Goal: Task Accomplishment & Management: Manage account settings

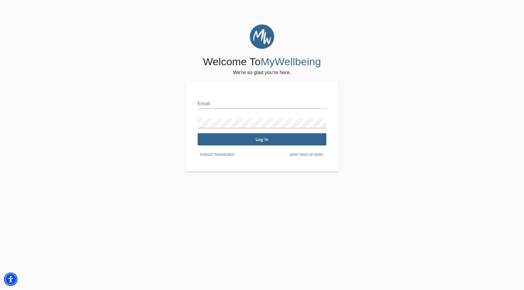
click at [211, 100] on input "text" at bounding box center [262, 104] width 129 height 10
type input "[EMAIL_ADDRESS][DOMAIN_NAME]"
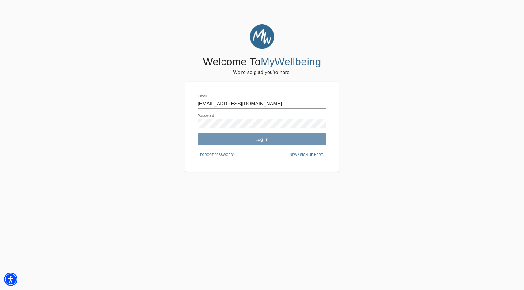
click at [243, 139] on span "Log In" at bounding box center [262, 140] width 124 height 6
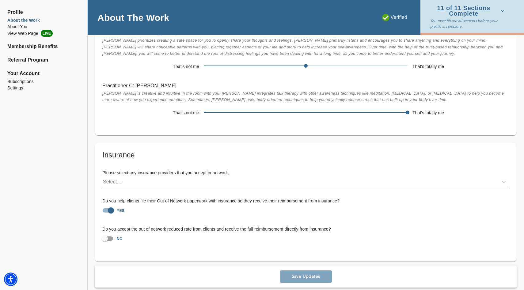
scroll to position [1064, 0]
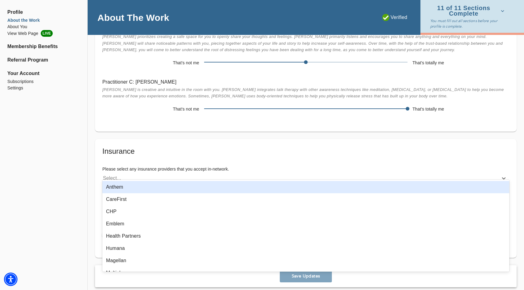
click at [120, 175] on div "Select..." at bounding box center [112, 178] width 18 height 7
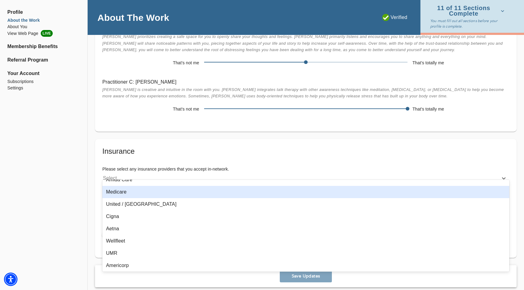
scroll to position [390, 0]
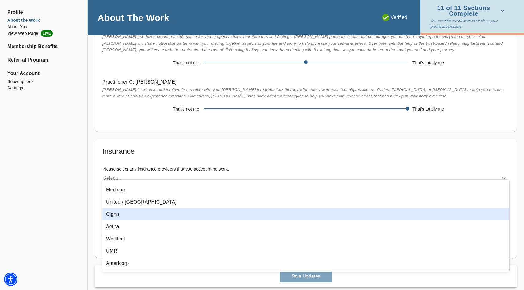
click at [129, 215] on div "Cigna" at bounding box center [305, 215] width 407 height 12
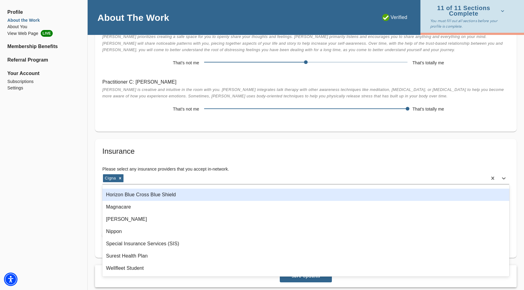
scroll to position [660, 0]
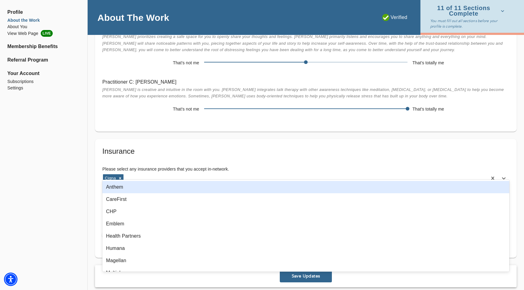
click at [136, 174] on div "Cigna" at bounding box center [294, 179] width 385 height 10
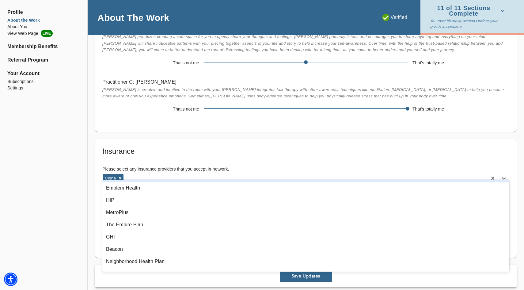
scroll to position [293, 0]
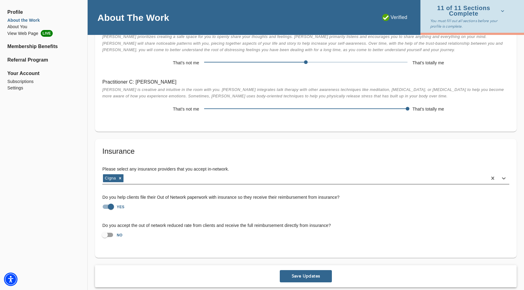
click at [136, 174] on div "Cigna" at bounding box center [294, 179] width 385 height 10
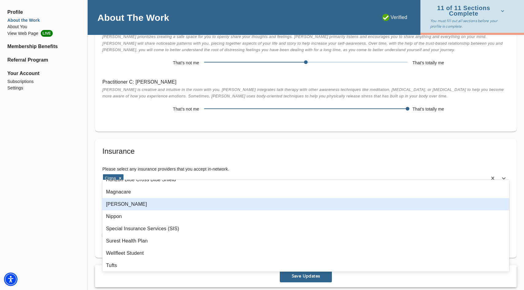
scroll to position [708, 0]
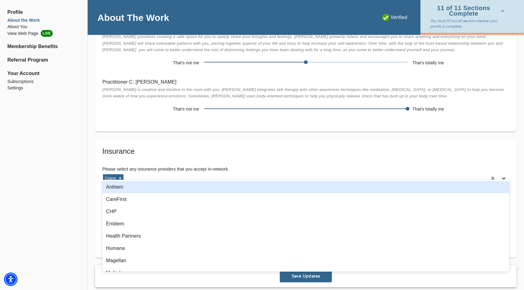
click at [504, 175] on icon at bounding box center [504, 178] width 6 height 6
type input "c"
type input "e"
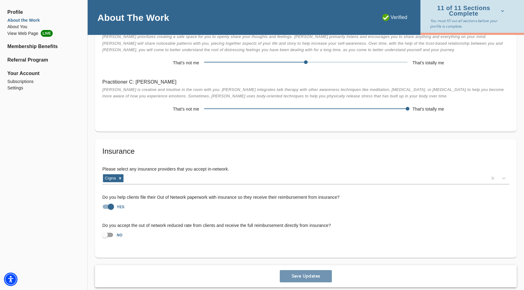
click at [302, 274] on span "Save Updates" at bounding box center [305, 277] width 47 height 6
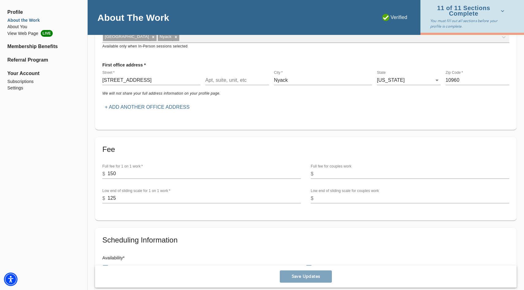
scroll to position [0, 0]
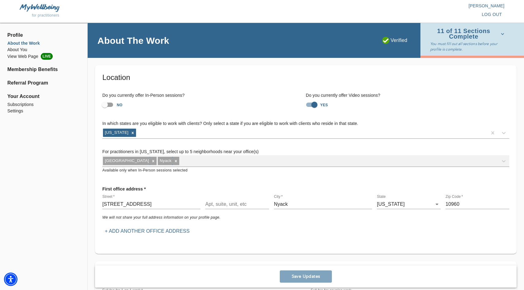
click at [13, 35] on span "Profile" at bounding box center [43, 35] width 73 height 7
click at [16, 43] on li "About the Work" at bounding box center [43, 43] width 73 height 6
click at [17, 56] on li "View Web Page LIVE" at bounding box center [43, 56] width 73 height 7
